Goal: Task Accomplishment & Management: Complete application form

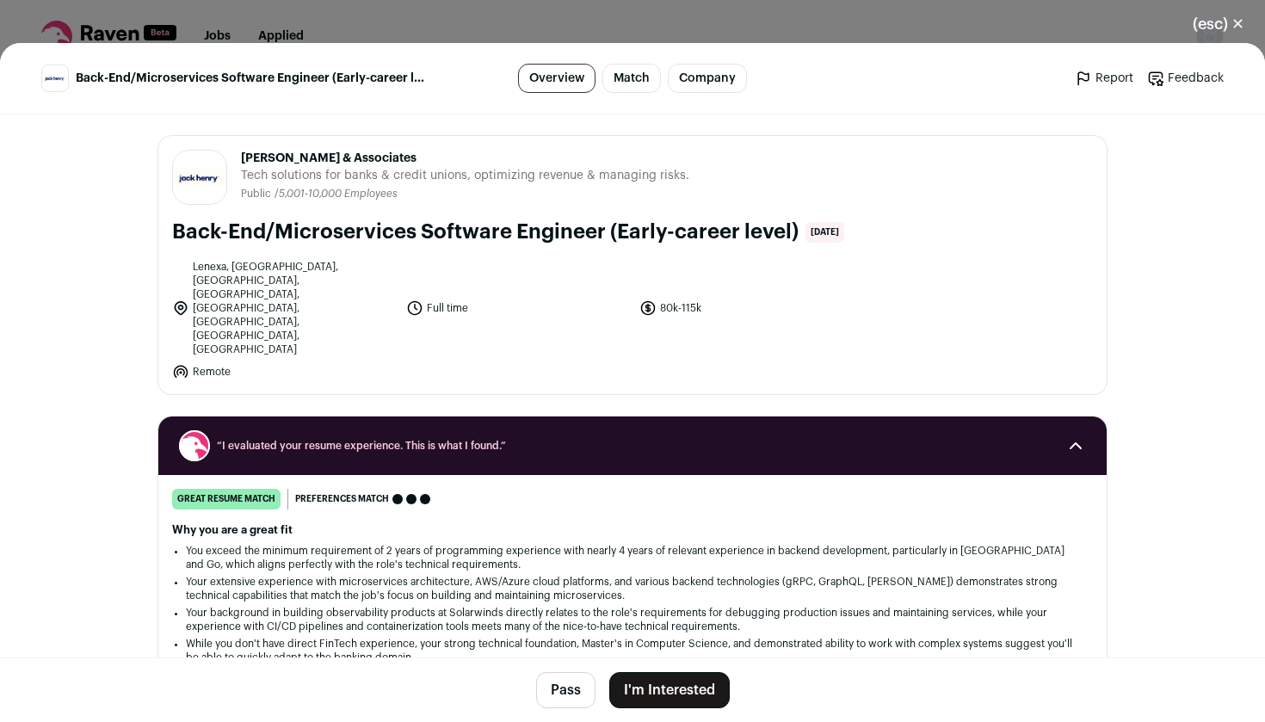
click at [686, 693] on button "I'm Interested" at bounding box center [669, 690] width 121 height 36
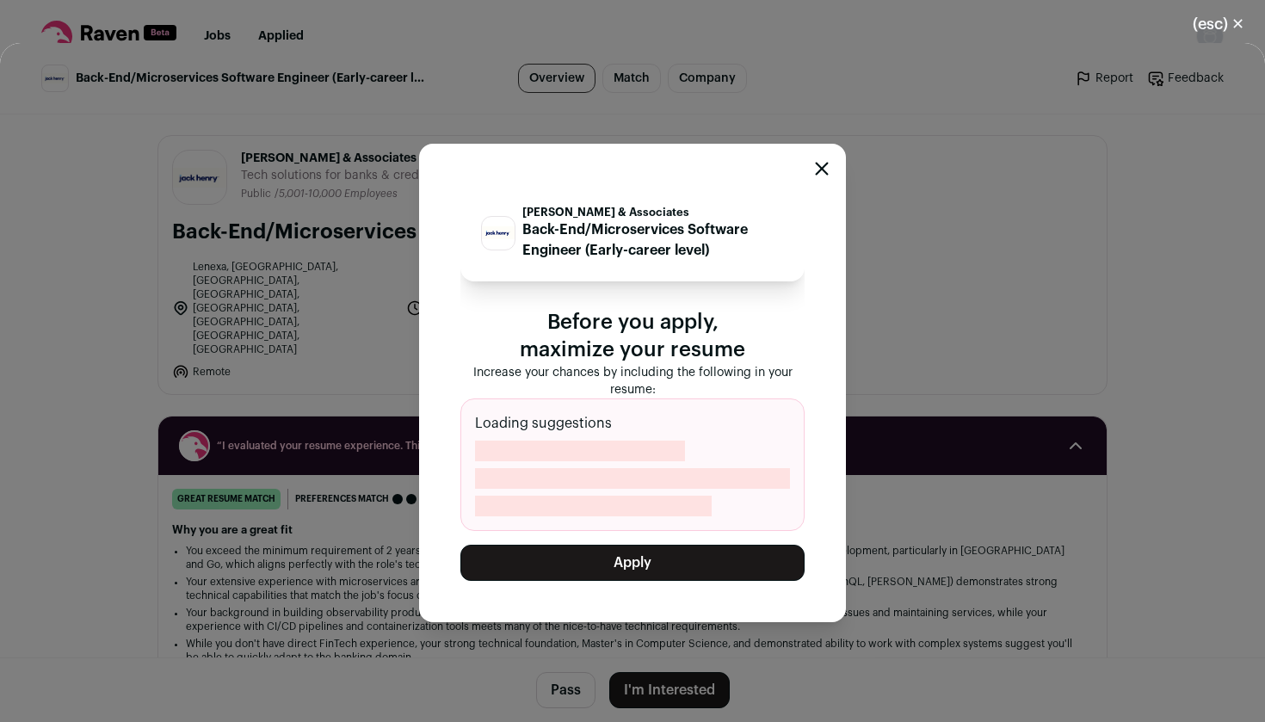
click at [573, 560] on button "Apply" at bounding box center [633, 563] width 344 height 36
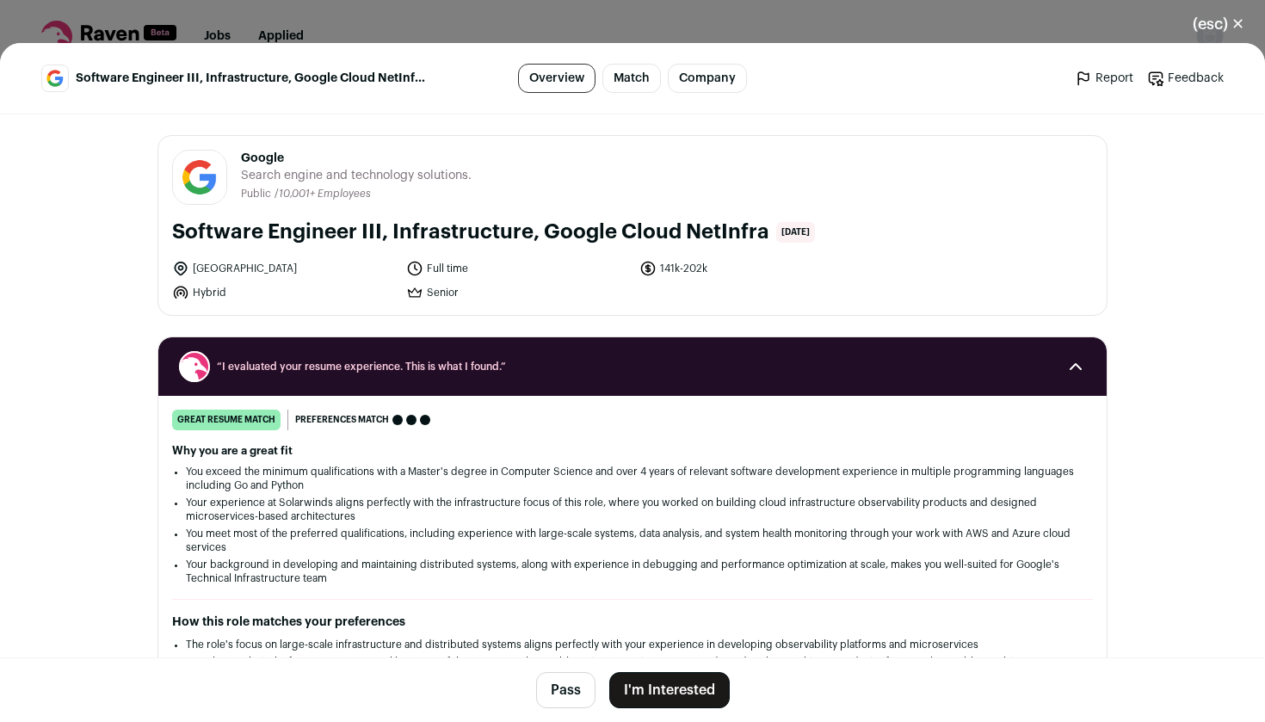
click at [652, 689] on button "I'm Interested" at bounding box center [669, 690] width 121 height 36
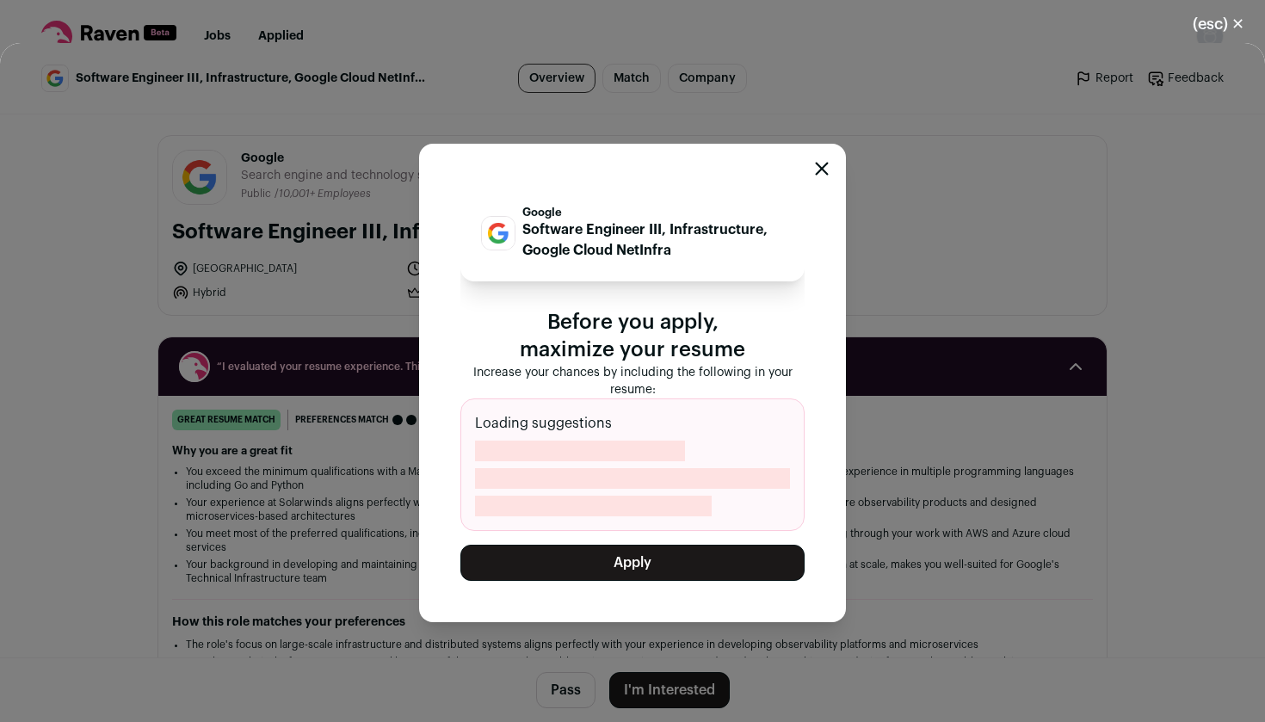
click at [615, 551] on button "Apply" at bounding box center [633, 563] width 344 height 36
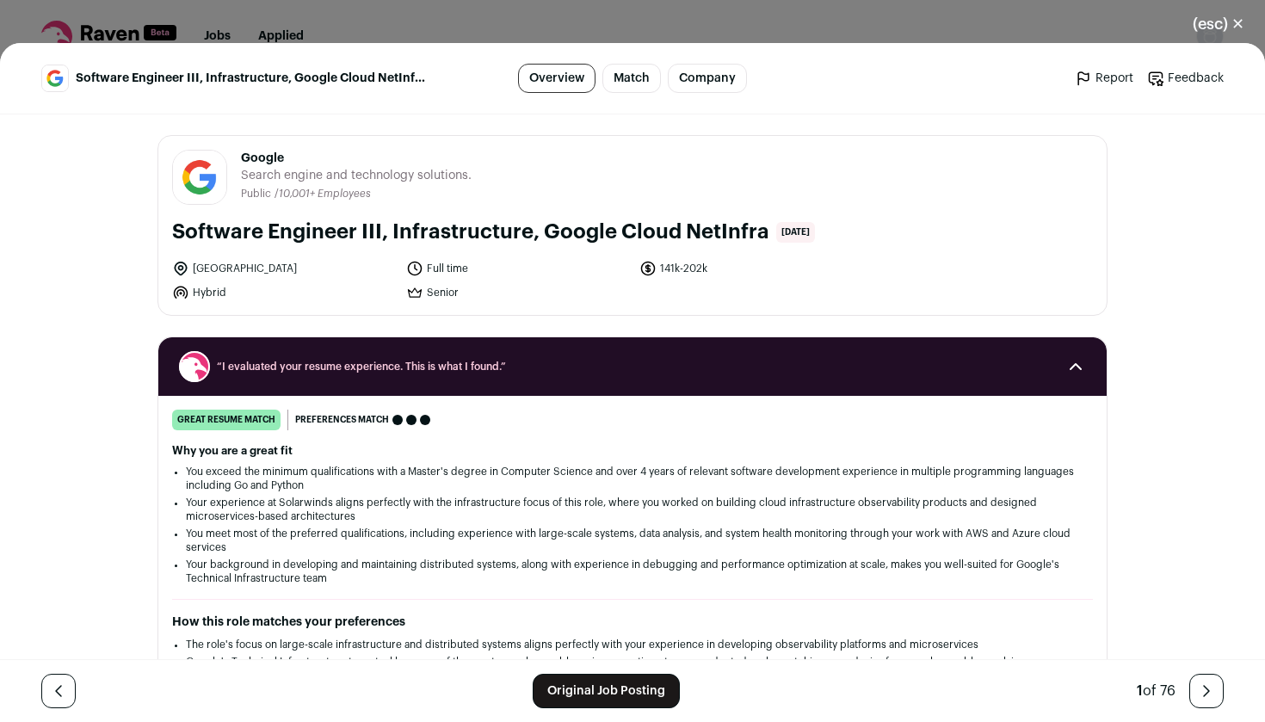
click at [1232, 16] on button "(esc) ✕" at bounding box center [1218, 24] width 93 height 38
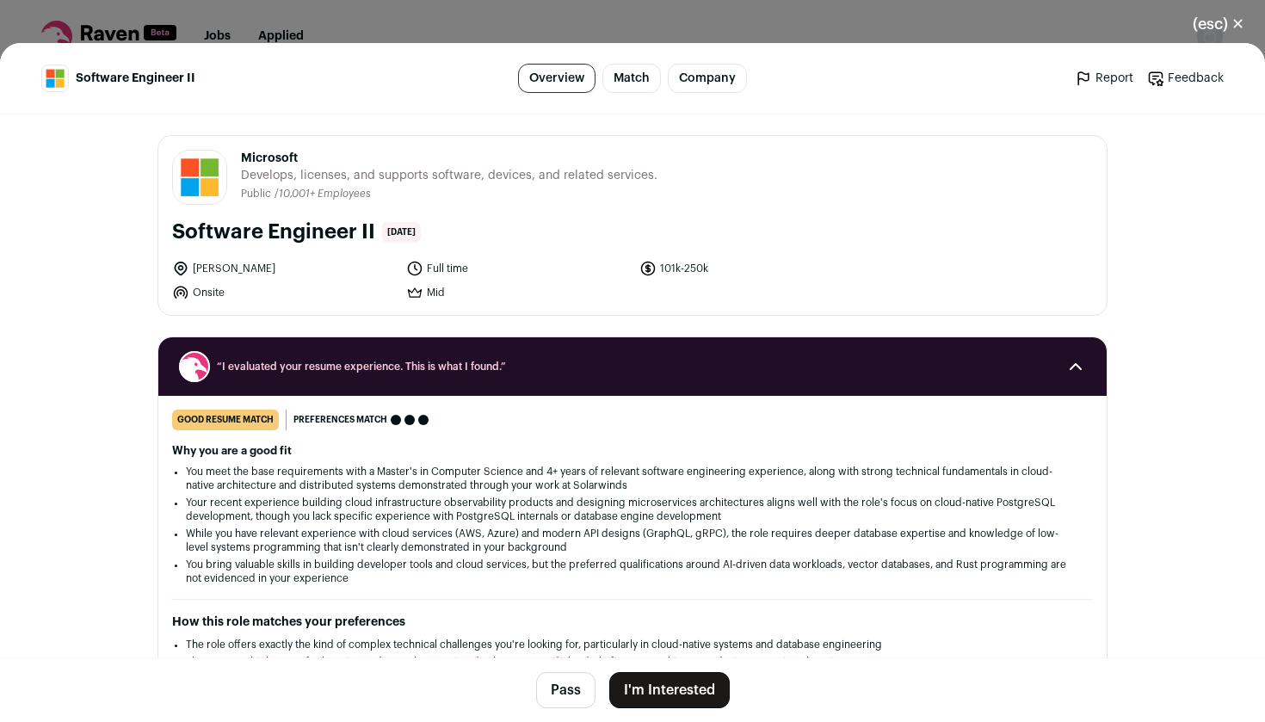
click at [660, 692] on button "I'm Interested" at bounding box center [669, 690] width 121 height 36
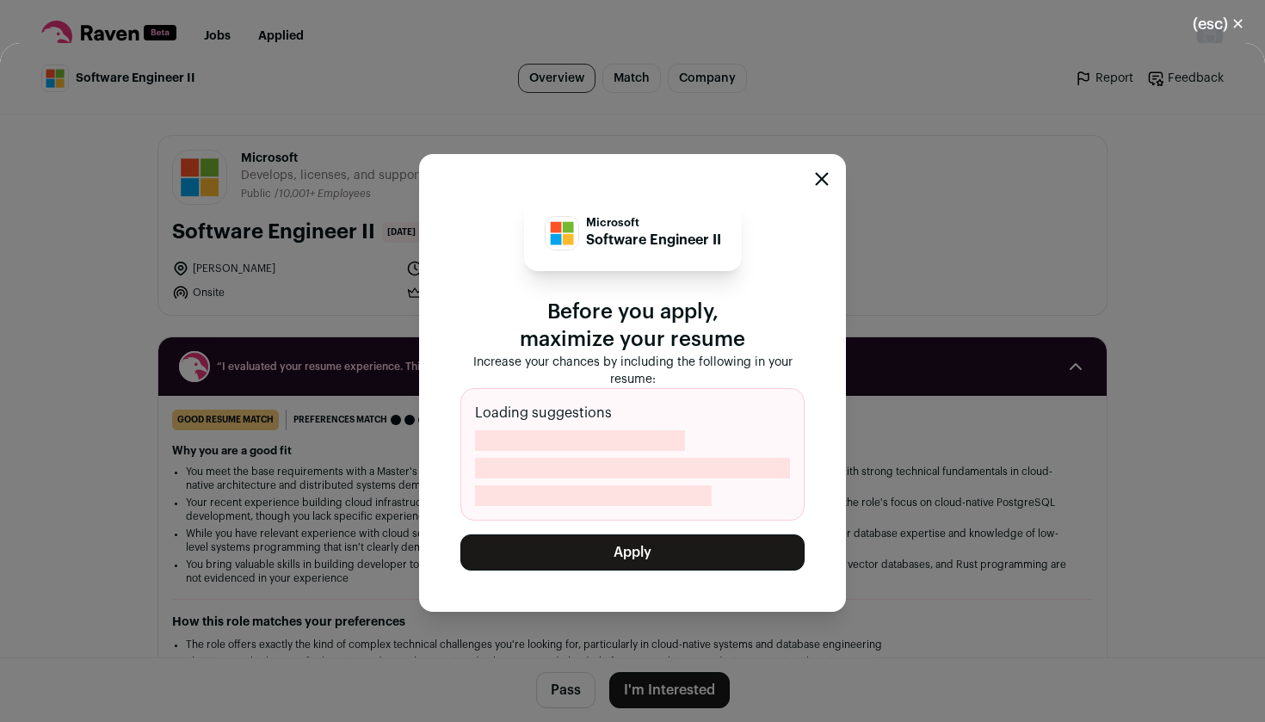
click at [624, 535] on button "Apply" at bounding box center [633, 553] width 344 height 36
